Goal: Task Accomplishment & Management: Manage account settings

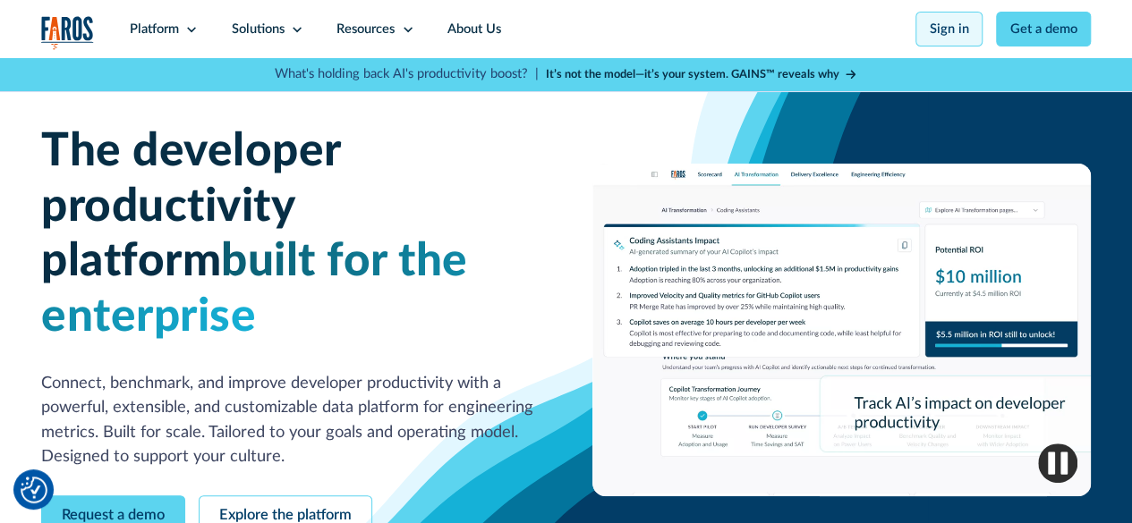
click at [957, 28] on link "Sign in" at bounding box center [948, 29] width 67 height 35
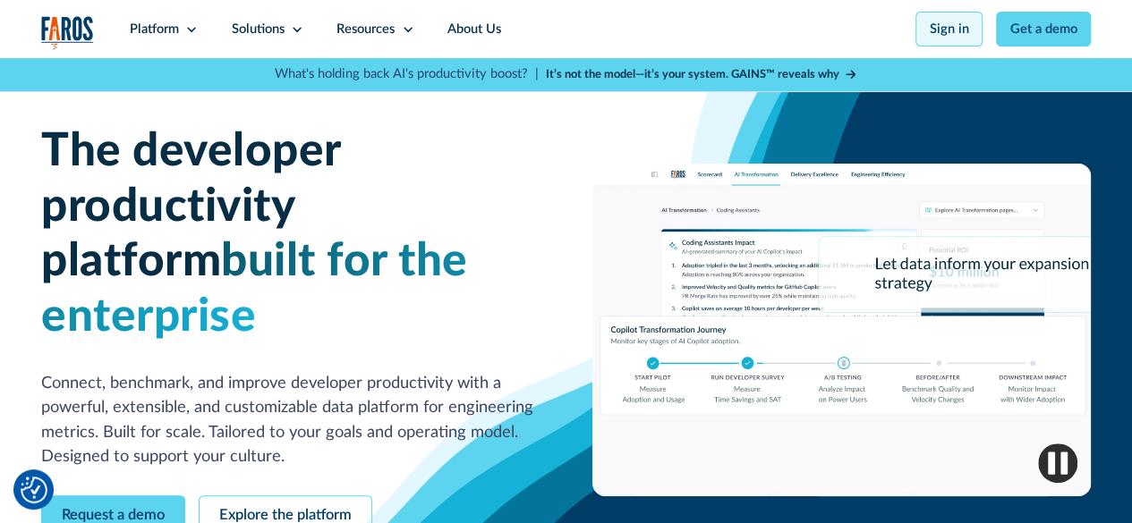
click at [954, 30] on link "Sign in" at bounding box center [948, 29] width 67 height 35
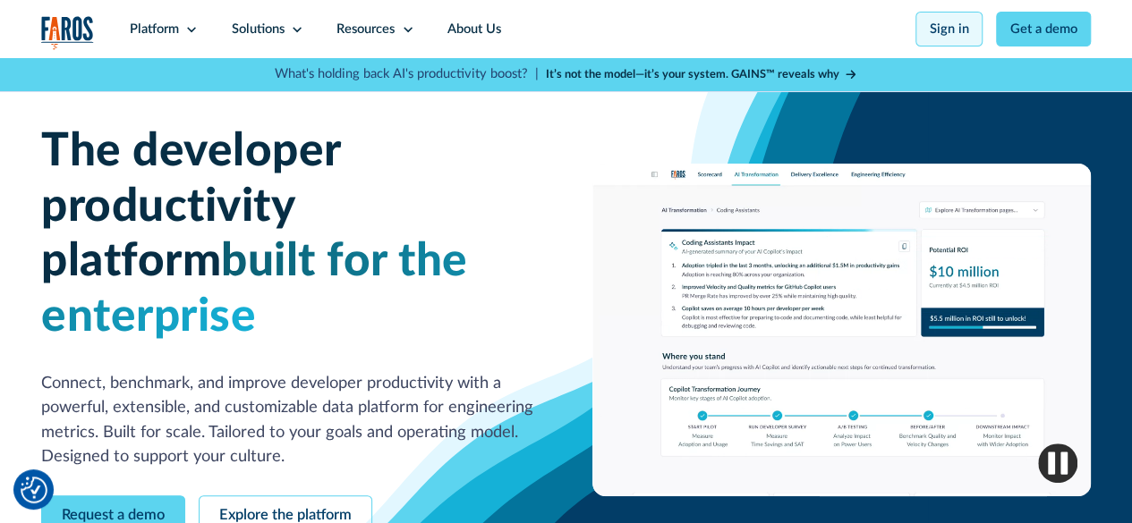
click at [956, 39] on link "Sign in" at bounding box center [948, 29] width 67 height 35
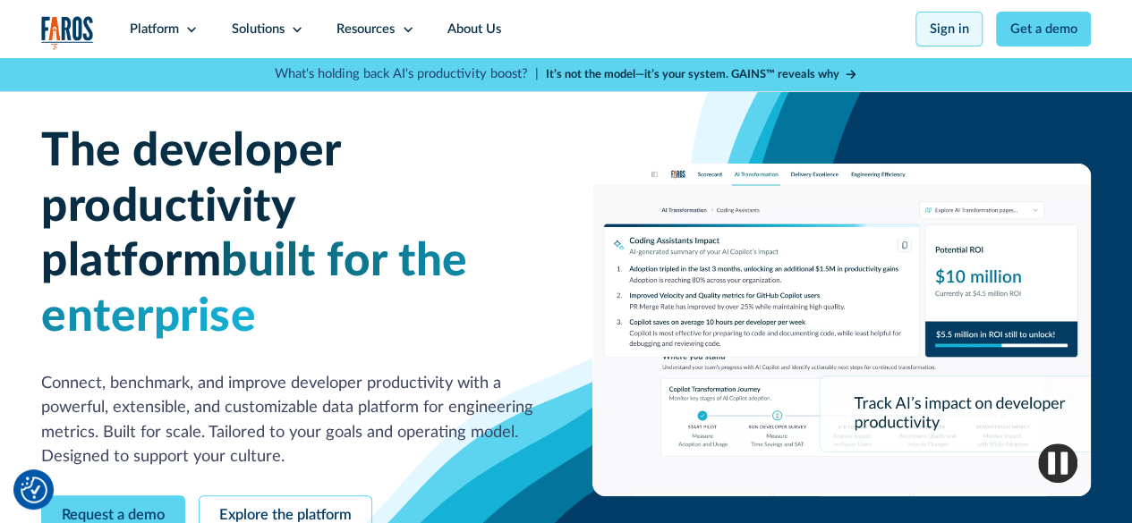
click at [944, 25] on link "Sign in" at bounding box center [948, 29] width 67 height 35
